Goal: Task Accomplishment & Management: Complete application form

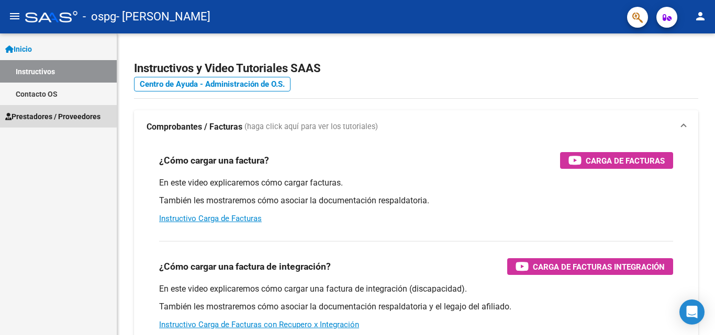
click at [40, 115] on span "Prestadores / Proveedores" at bounding box center [52, 117] width 95 height 12
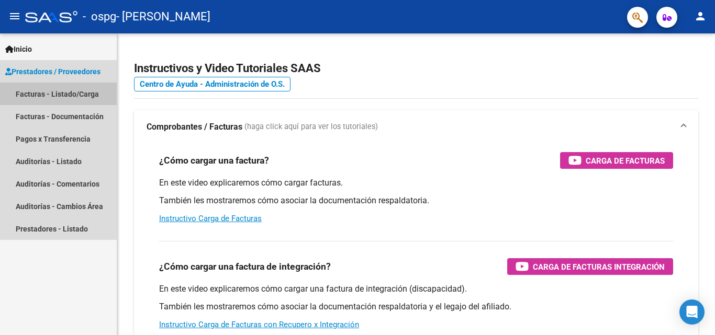
click at [41, 87] on link "Facturas - Listado/Carga" at bounding box center [58, 94] width 117 height 23
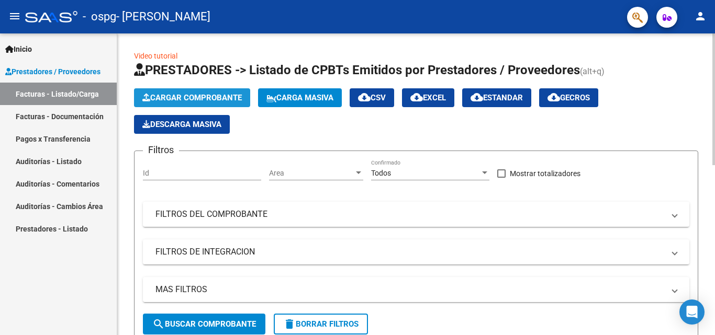
click at [182, 98] on span "Cargar Comprobante" at bounding box center [191, 97] width 99 height 9
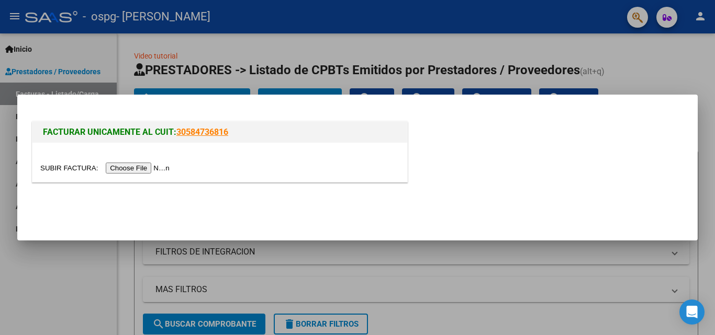
click at [111, 169] on input "file" at bounding box center [106, 168] width 132 height 11
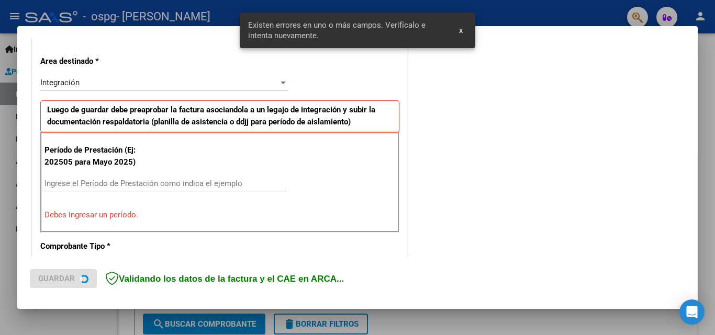
scroll to position [236, 0]
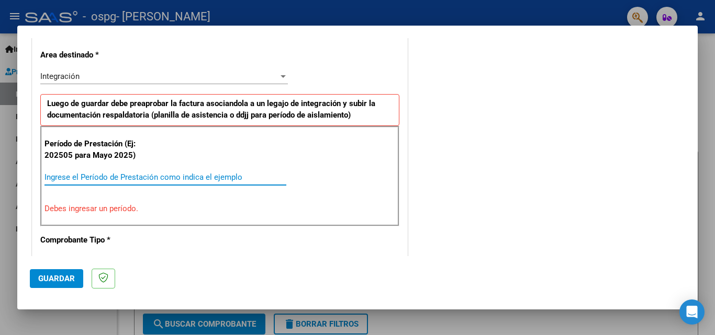
click at [91, 176] on input "Ingrese el Período de Prestación como indica el ejemplo" at bounding box center [165, 177] width 242 height 9
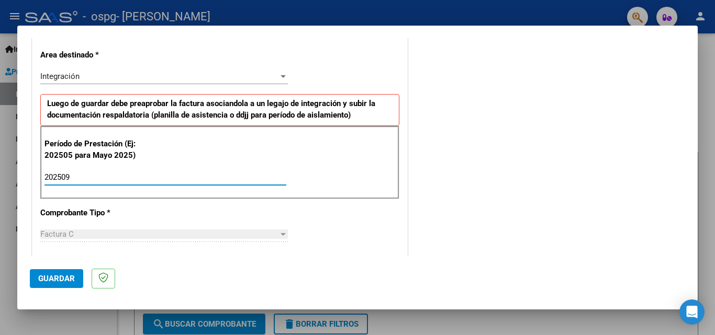
type input "202509"
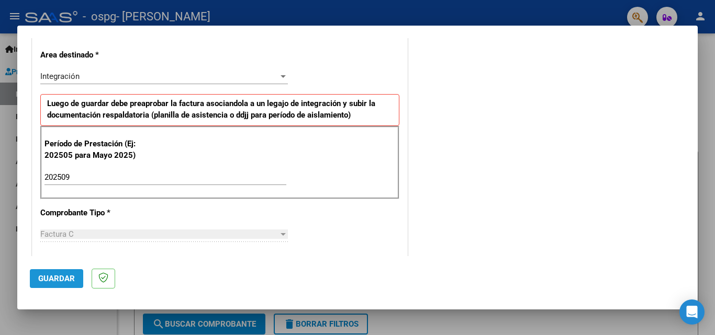
click at [53, 282] on span "Guardar" at bounding box center [56, 278] width 37 height 9
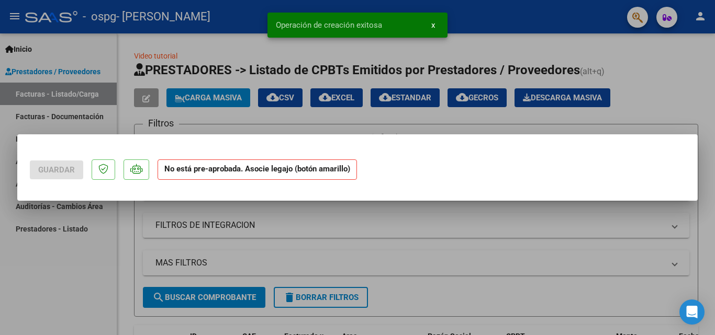
scroll to position [0, 0]
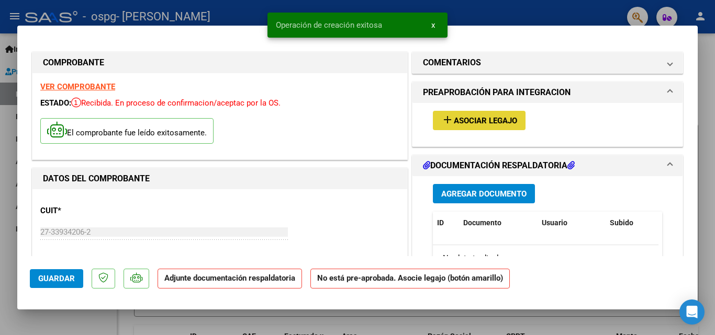
click at [460, 121] on span "Asociar Legajo" at bounding box center [485, 120] width 63 height 9
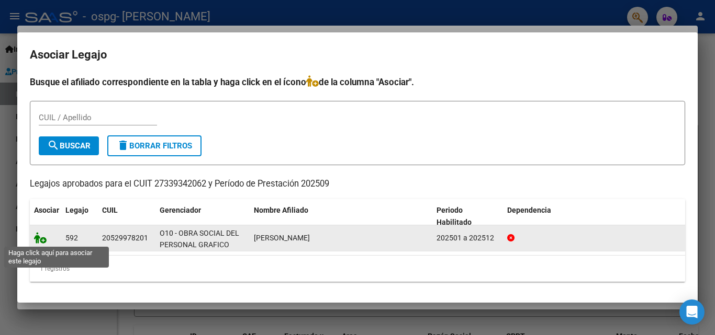
click at [42, 242] on icon at bounding box center [40, 238] width 13 height 12
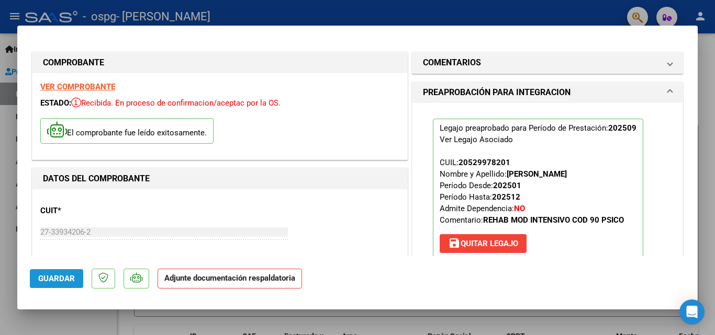
click at [61, 274] on span "Guardar" at bounding box center [56, 278] width 37 height 9
